Goal: Check status: Check status

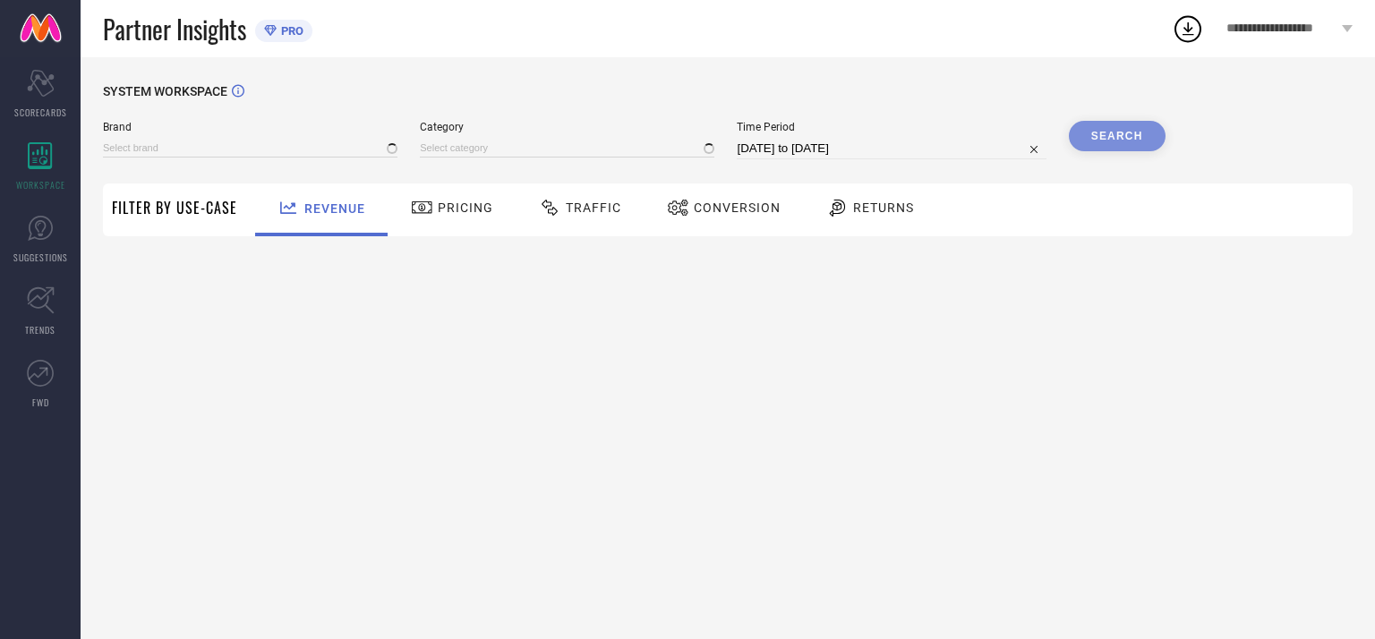
type input "[PERSON_NAME]"
type input "All"
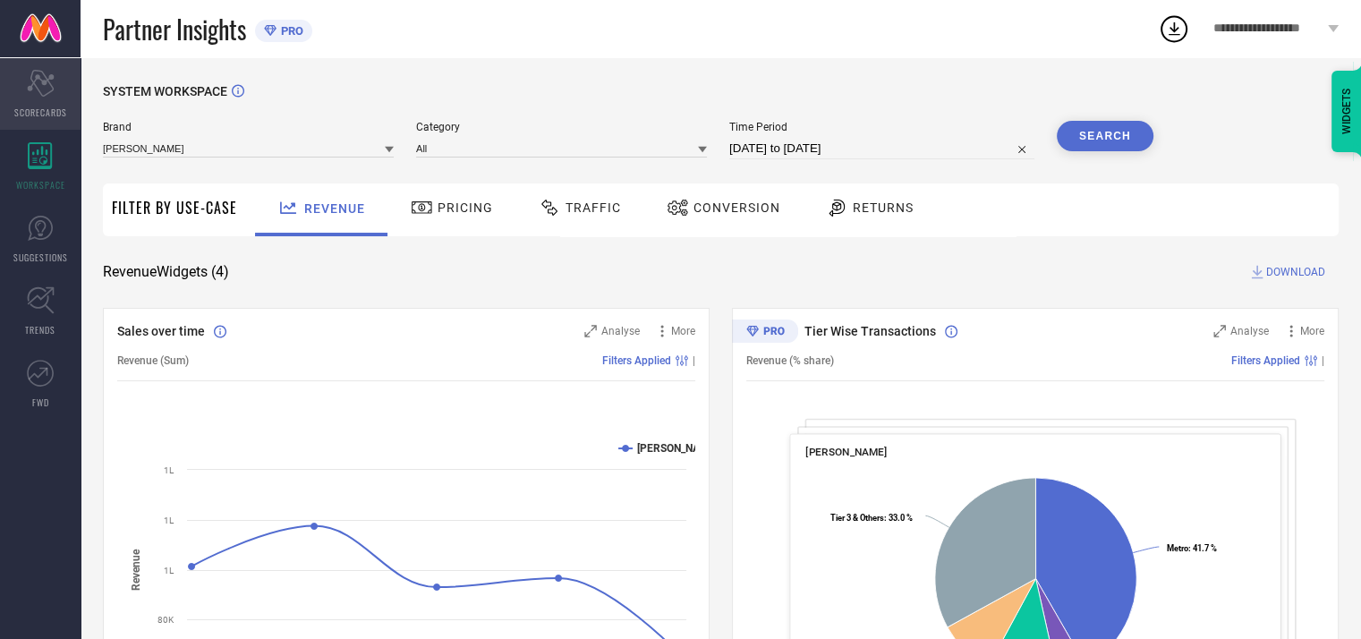
click at [43, 89] on icon "Scorecard" at bounding box center [41, 83] width 28 height 27
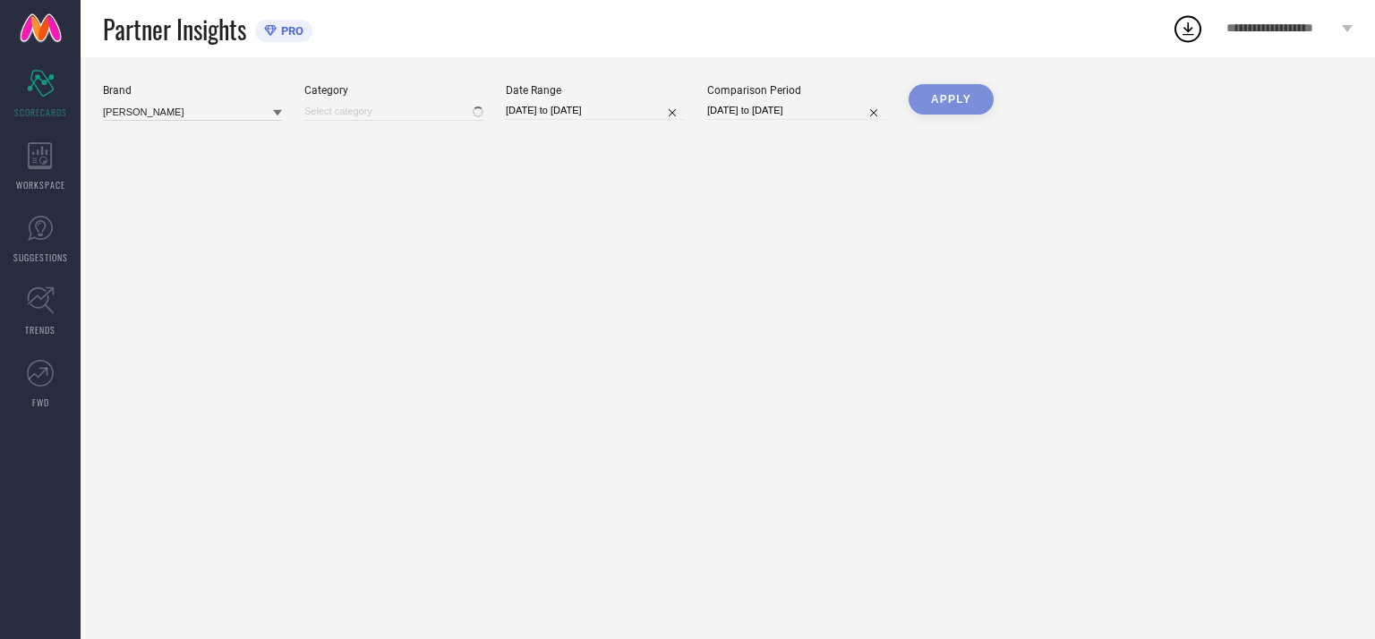
type input "All"
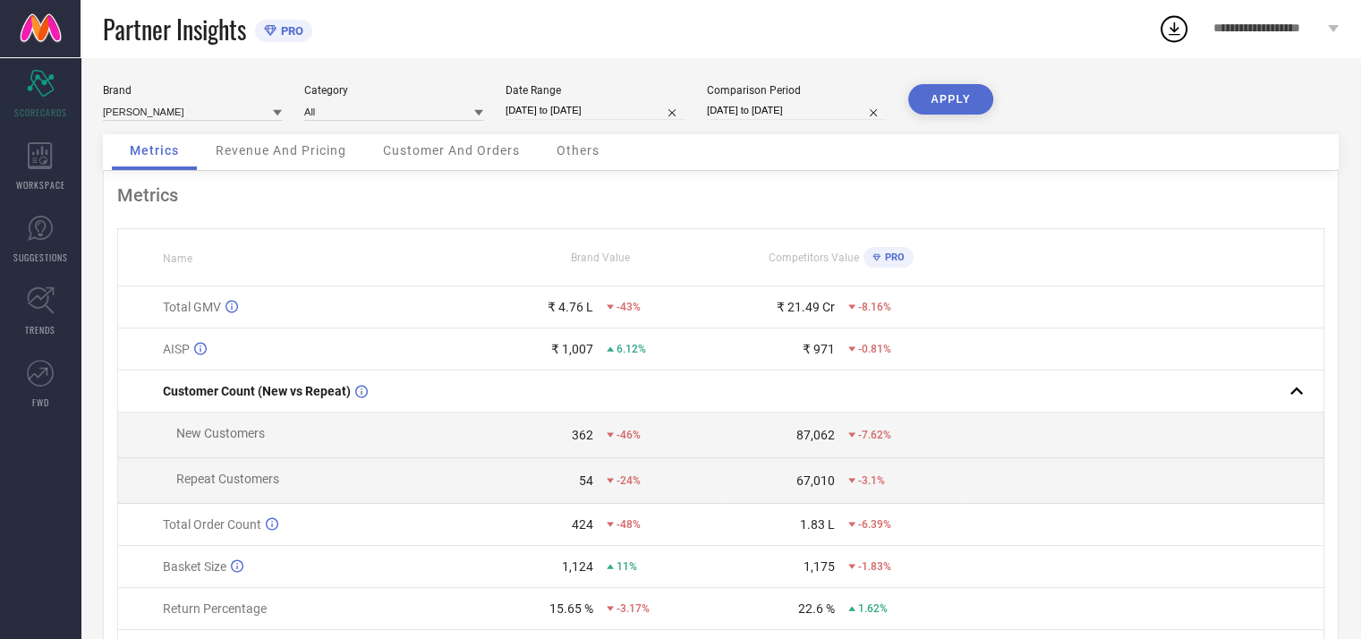
click at [642, 108] on input "[DATE] to [DATE]" at bounding box center [595, 110] width 179 height 19
select select "5"
select select "2025"
select select "6"
select select "2025"
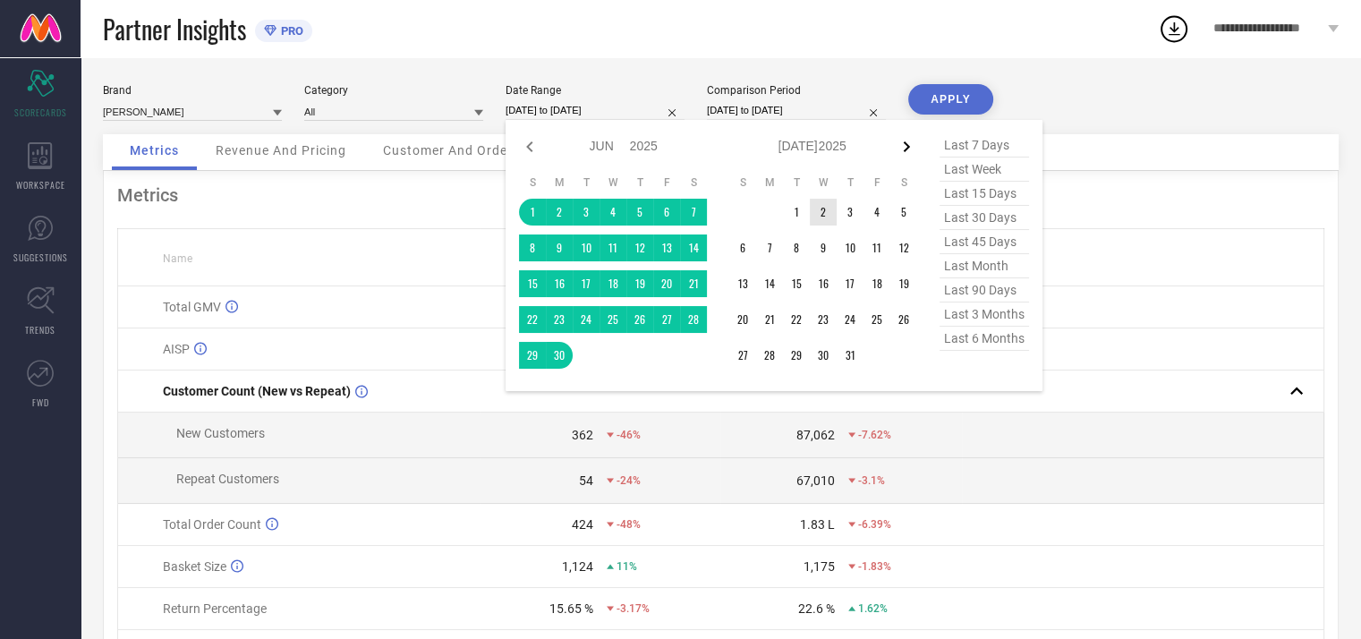
click at [902, 143] on icon at bounding box center [906, 146] width 21 height 21
select select "6"
select select "2025"
select select "7"
select select "2025"
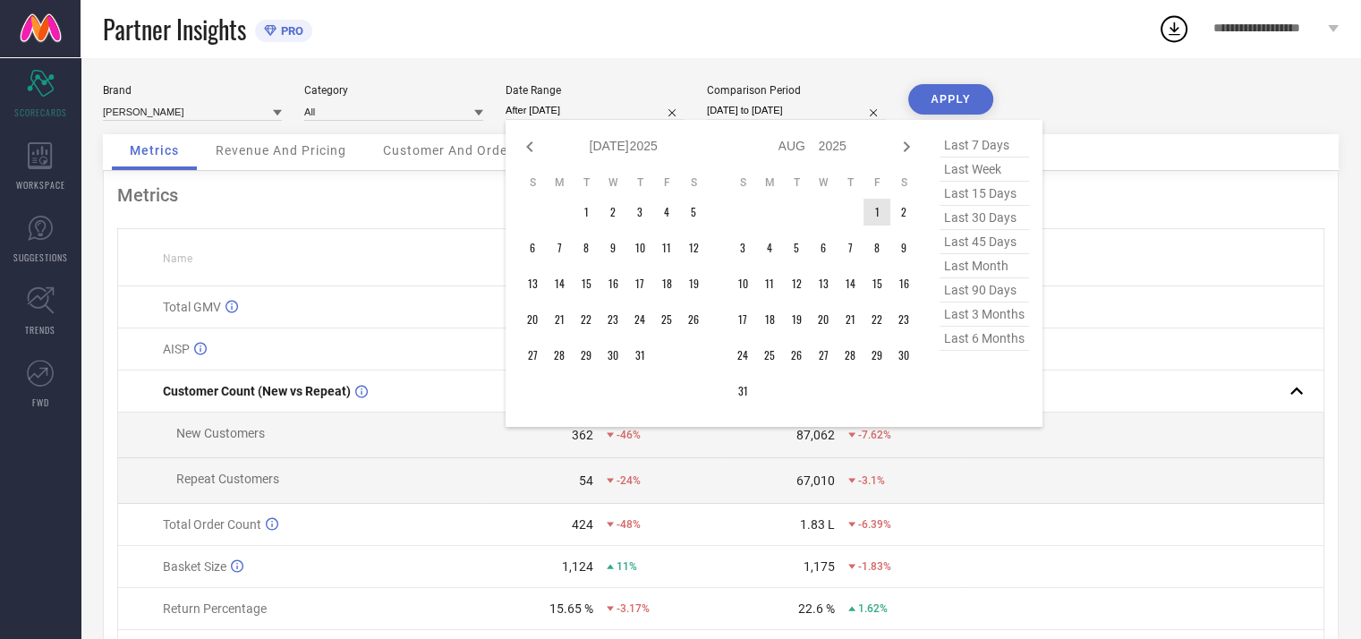
click at [869, 217] on td "1" at bounding box center [877, 212] width 27 height 27
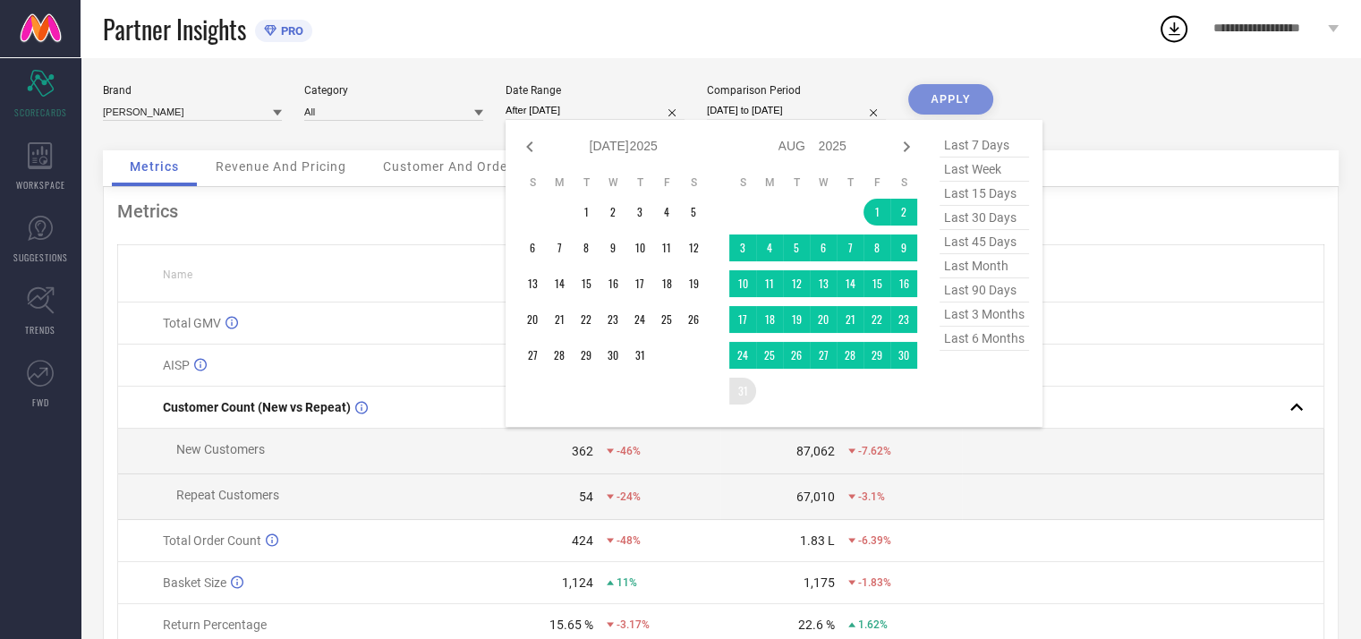
type input "[DATE] to [DATE]"
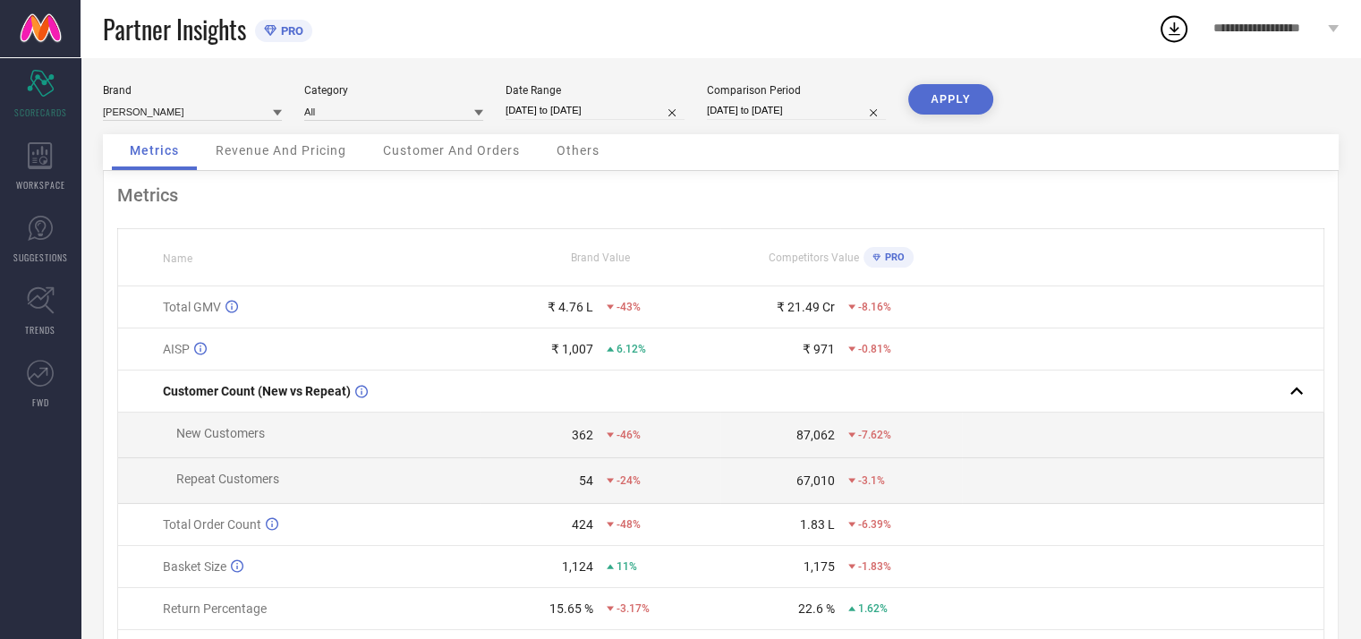
click at [558, 105] on input "[DATE] to [DATE]" at bounding box center [595, 110] width 179 height 19
select select "7"
select select "2025"
select select "8"
select select "2025"
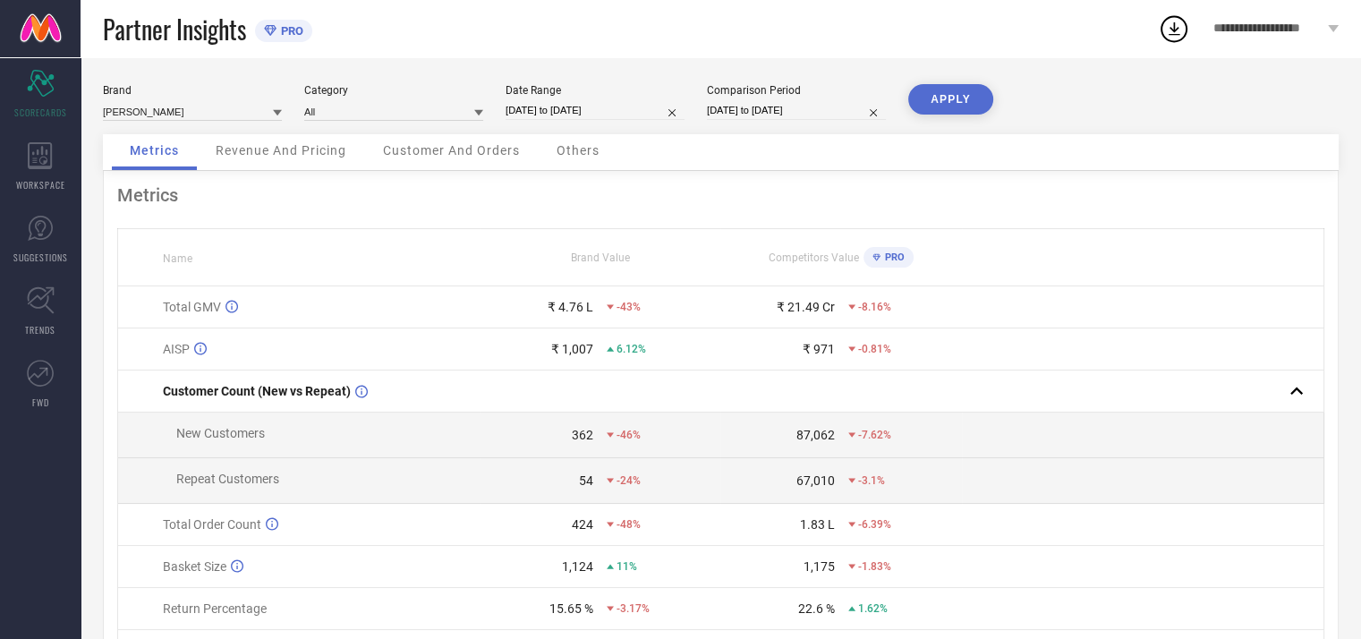
click at [970, 94] on button "APPLY" at bounding box center [950, 99] width 85 height 30
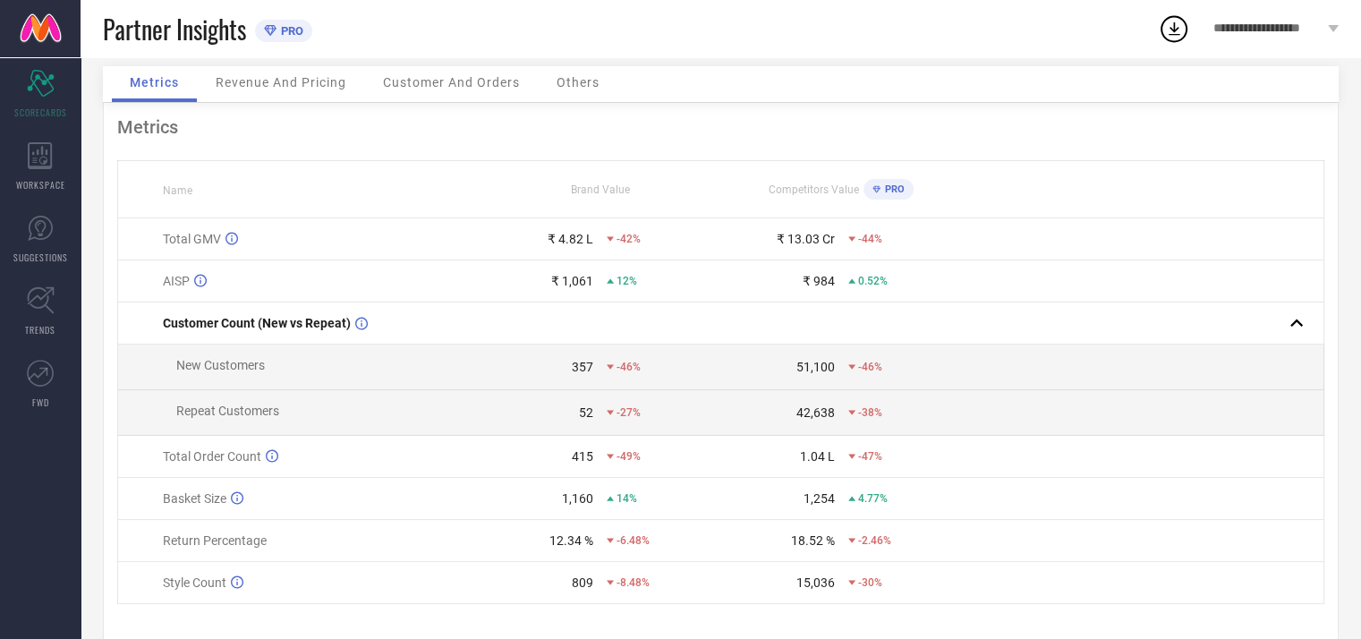
scroll to position [113, 0]
